Goal: Task Accomplishment & Management: Use online tool/utility

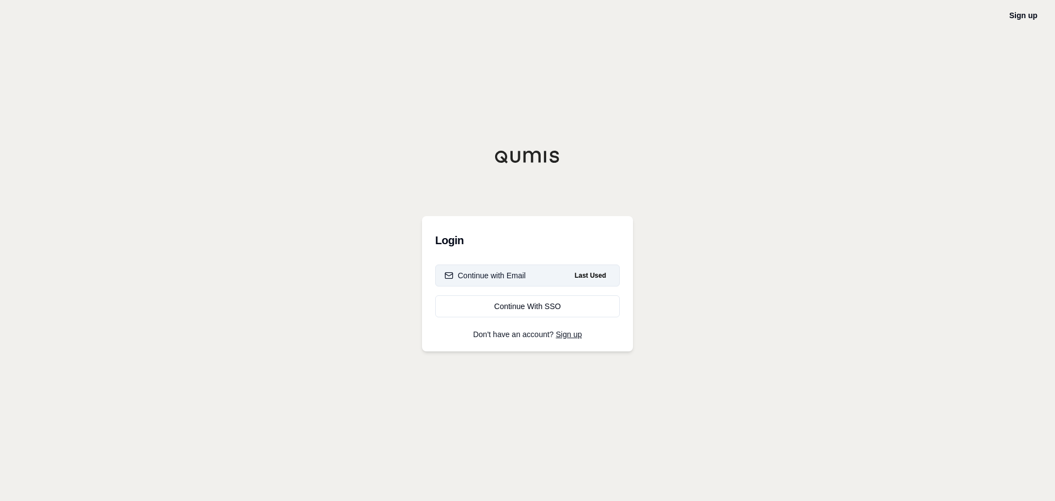
click at [520, 274] on div "Continue with Email" at bounding box center [485, 275] width 81 height 11
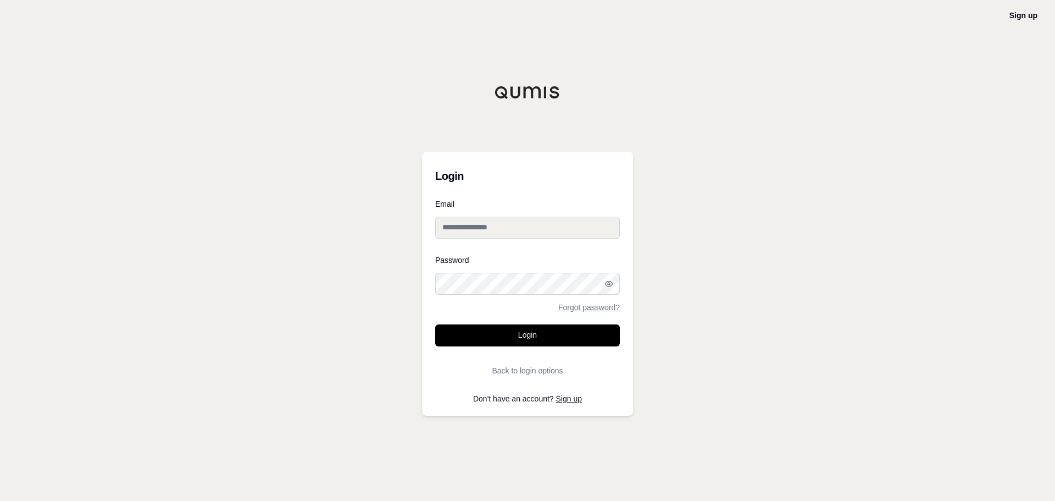
click at [550, 230] on input "Email" at bounding box center [527, 228] width 185 height 22
type input "**********"
click at [435, 324] on button "Login" at bounding box center [527, 335] width 185 height 22
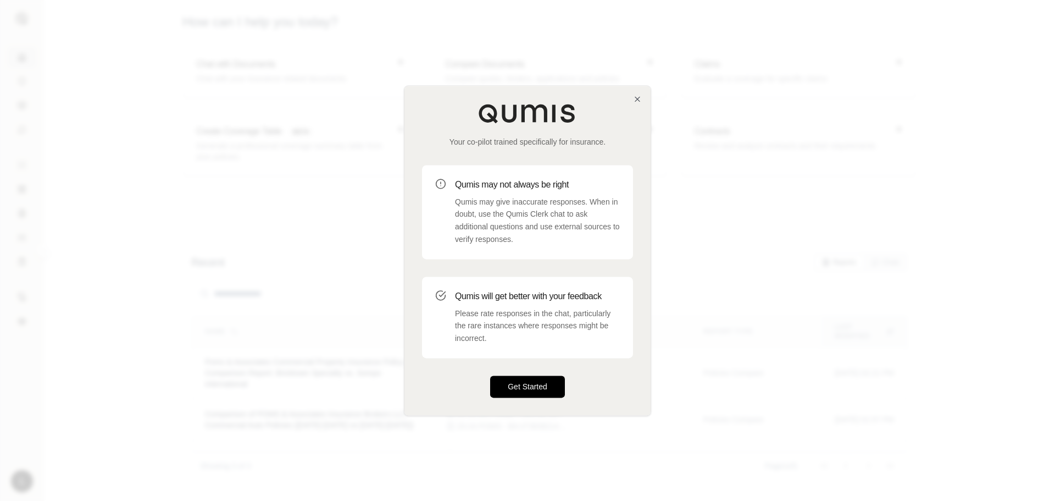
click at [500, 396] on button "Get Started" at bounding box center [527, 386] width 75 height 22
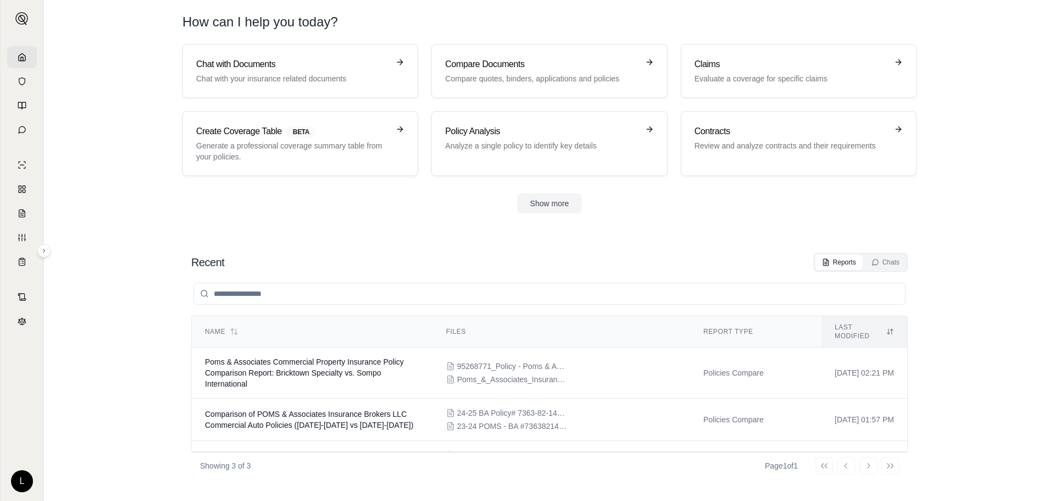
click at [0, 500] on nordpass-portal at bounding box center [0, 501] width 0 height 0
click at [115, 223] on section "Chat with Documents Chat with your insurance related documents Compare Document…" at bounding box center [549, 137] width 1003 height 187
